Goal: Check status

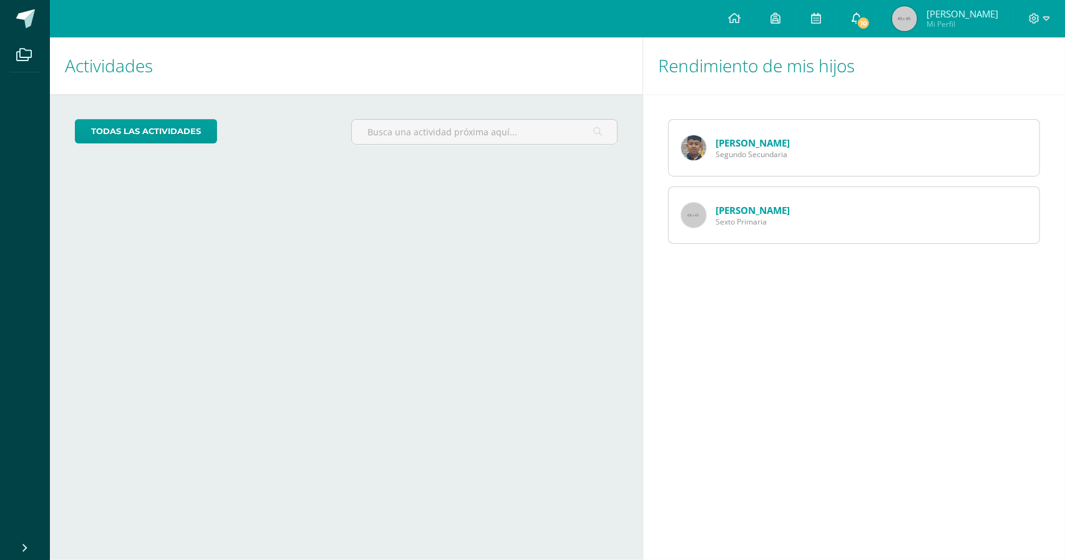
click at [870, 22] on span "10" at bounding box center [863, 23] width 14 height 14
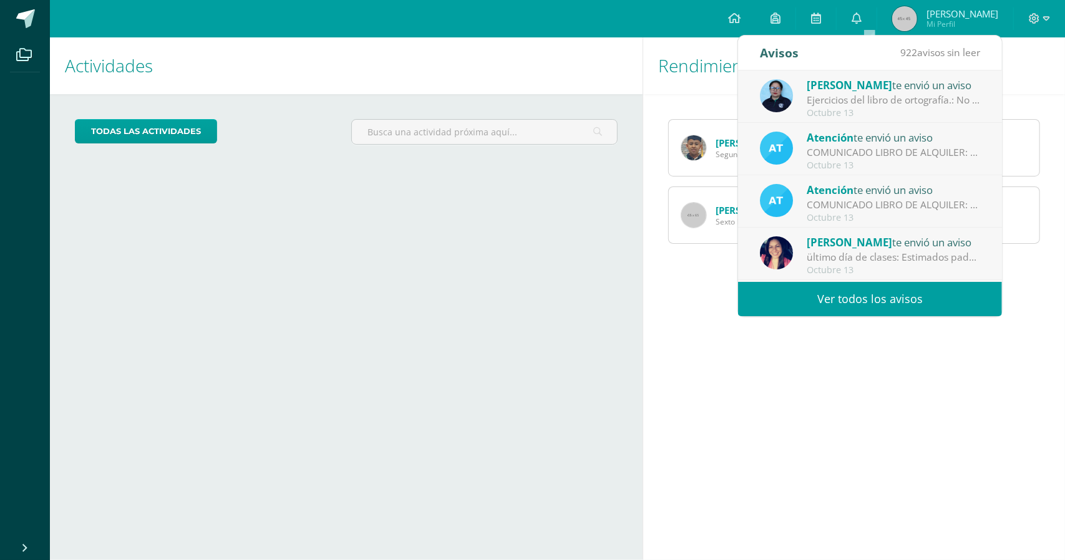
click at [862, 99] on div "Ejercicios del libro de ortografía.: No entrego libro de ortografía. Entregarlo…" at bounding box center [892, 100] width 173 height 14
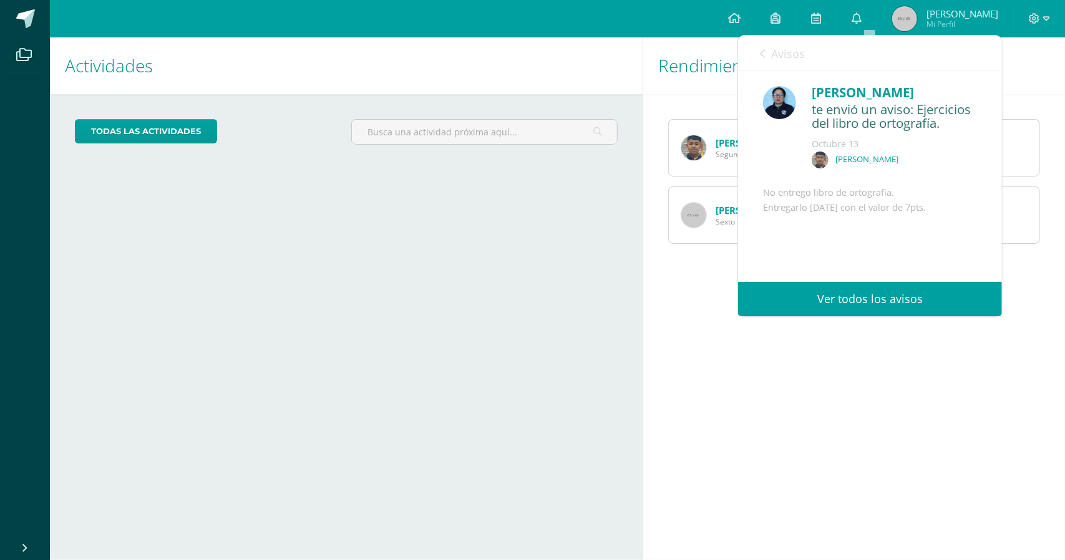
click at [877, 134] on div "Silvia Gonzalez te envió un aviso: Ejercicios del libro de ortografía. Octubre …" at bounding box center [891, 129] width 170 height 93
click at [878, 111] on div "te envió un aviso: Ejercicios del libro de ortografía." at bounding box center [893, 116] width 165 height 29
click at [856, 89] on div "[PERSON_NAME]" at bounding box center [893, 92] width 165 height 19
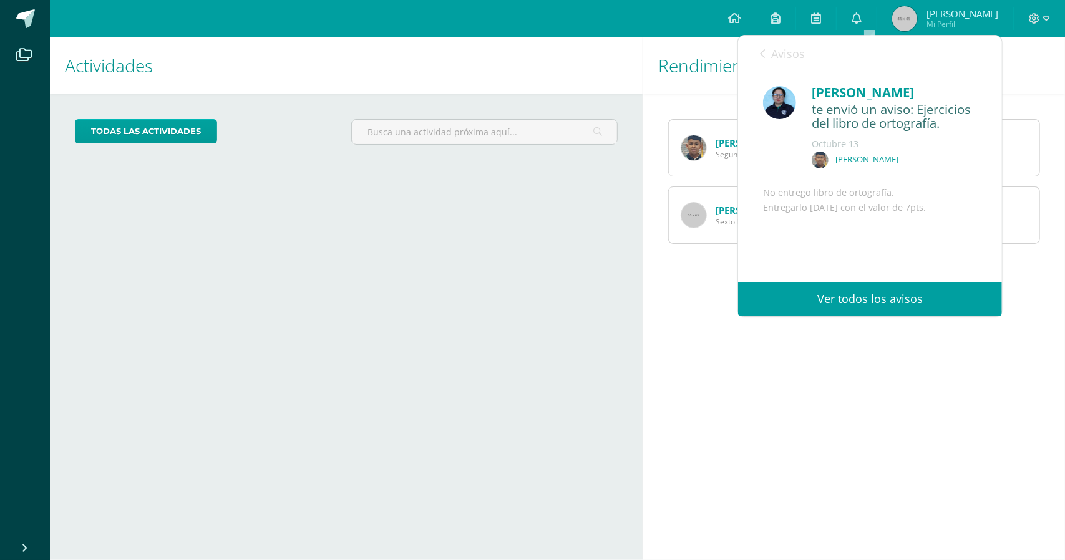
click at [922, 121] on div "te envió un aviso: Ejercicios del libro de ortografía." at bounding box center [893, 116] width 165 height 29
click at [846, 293] on link "Ver todos los avisos" at bounding box center [870, 299] width 264 height 34
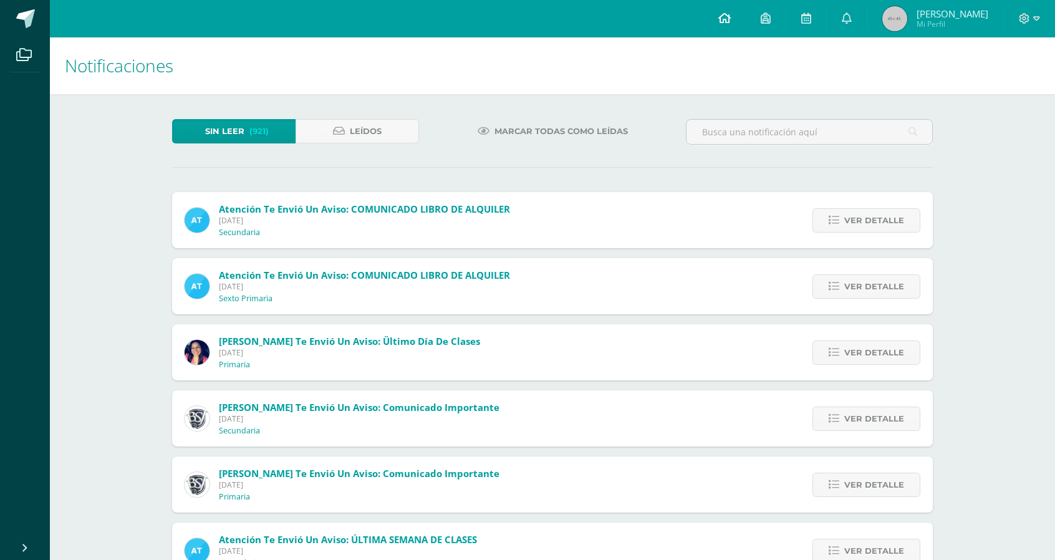
click at [731, 22] on icon at bounding box center [725, 17] width 12 height 11
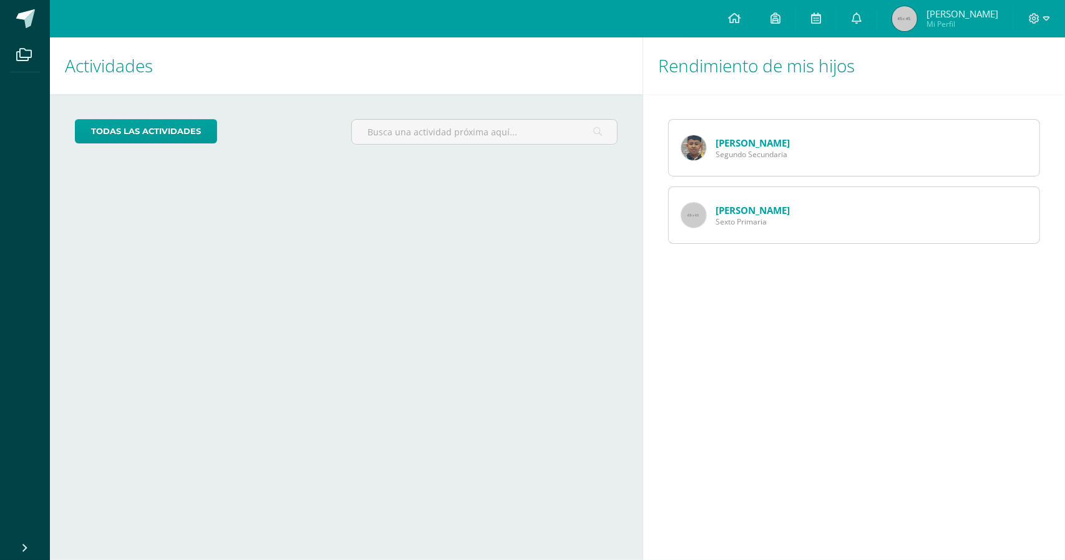
click at [734, 143] on link "[PERSON_NAME]" at bounding box center [752, 143] width 74 height 12
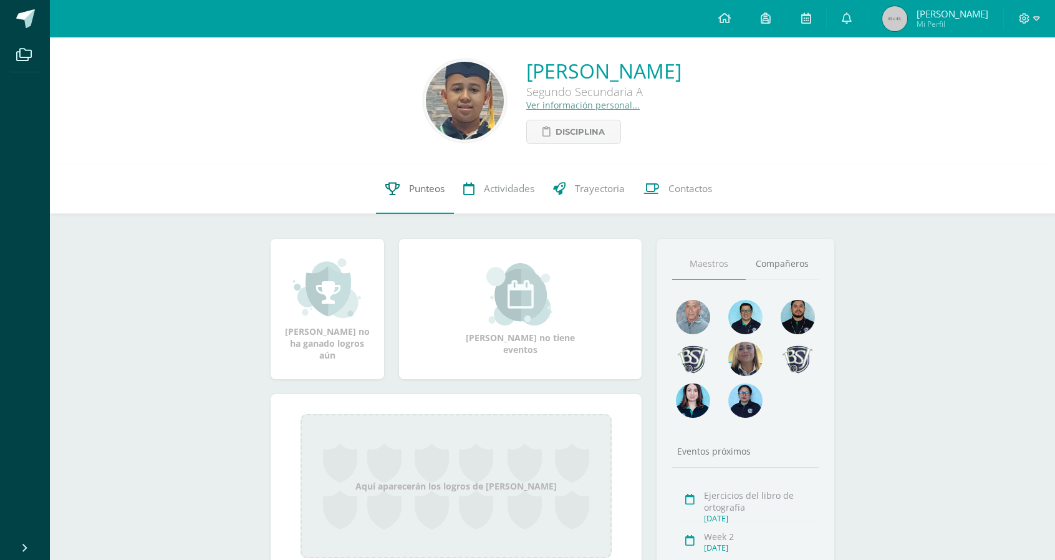
click at [419, 193] on span "Punteos" at bounding box center [427, 188] width 36 height 13
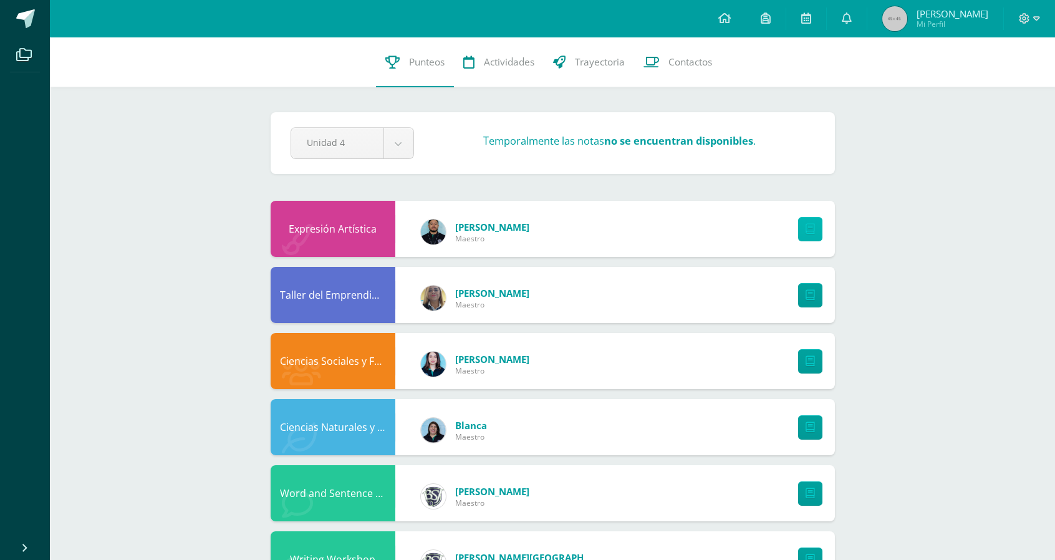
click at [808, 228] on icon at bounding box center [810, 229] width 9 height 11
click at [815, 220] on link at bounding box center [810, 229] width 24 height 24
